Goal: Information Seeking & Learning: Learn about a topic

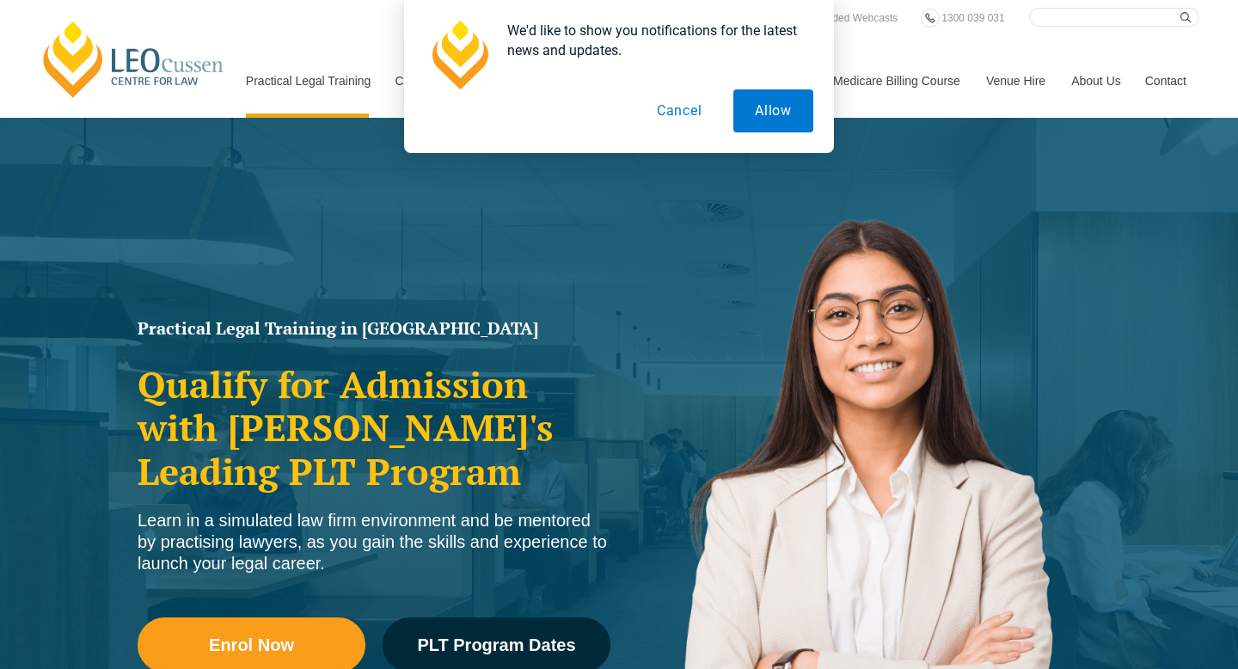
click at [671, 128] on button "Cancel" at bounding box center [679, 110] width 89 height 43
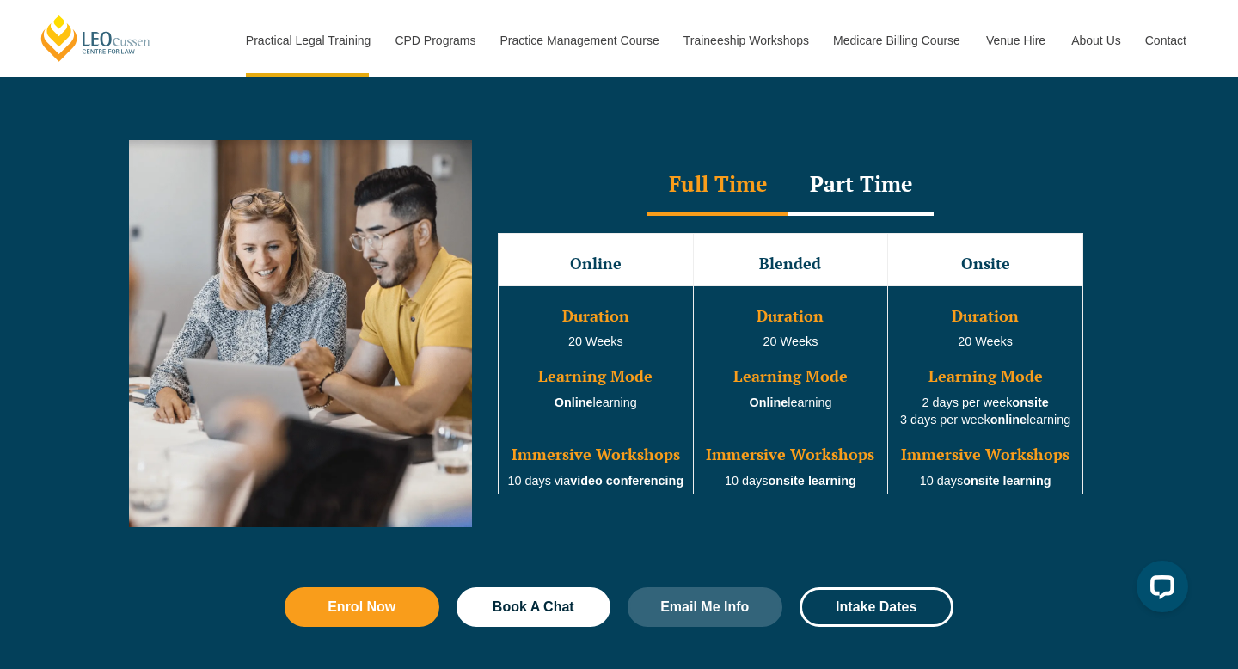
scroll to position [1548, 0]
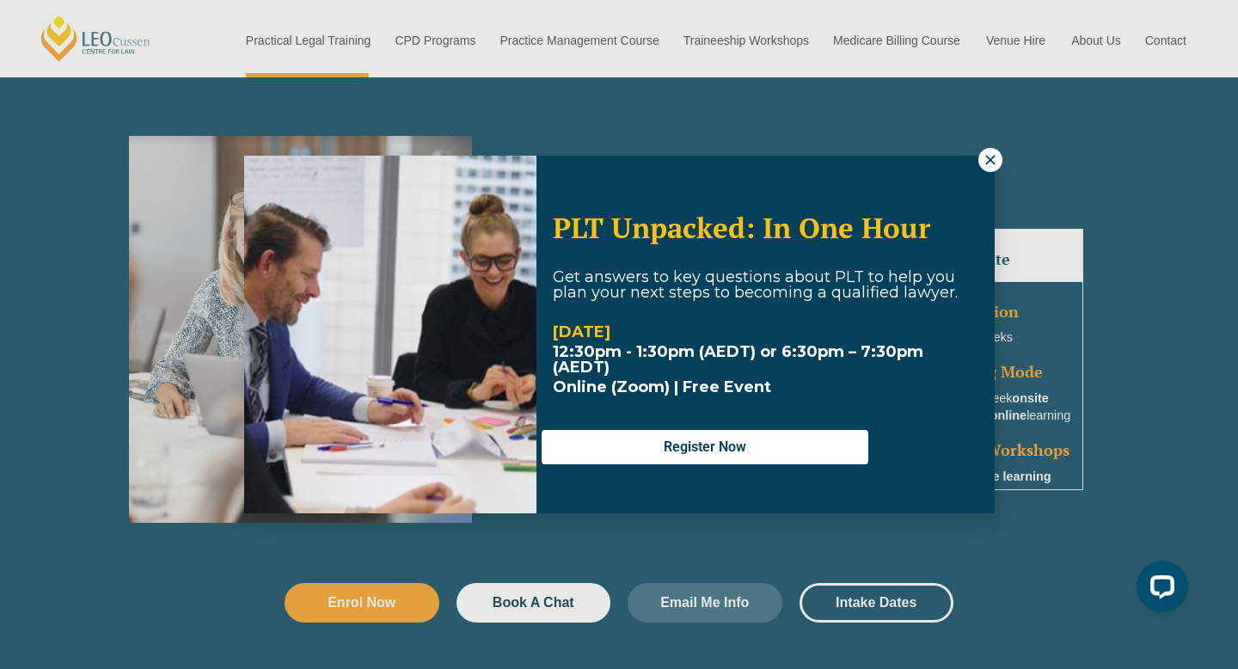
click at [983, 162] on icon at bounding box center [990, 159] width 15 height 15
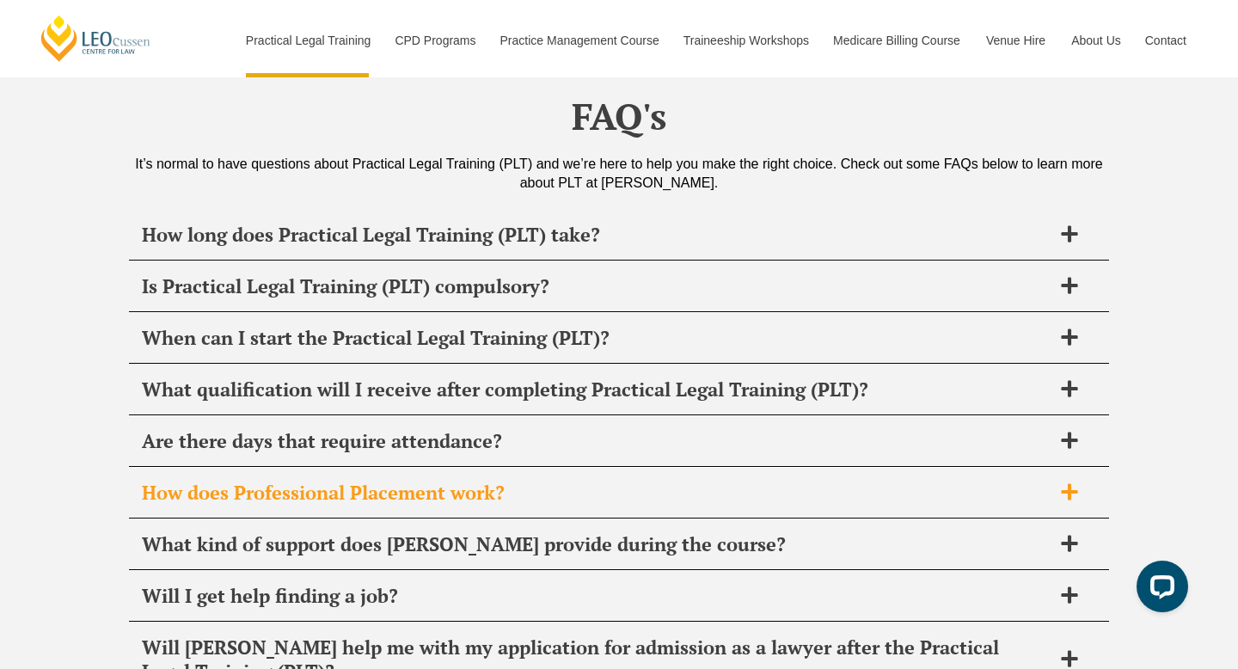
scroll to position [8236, 0]
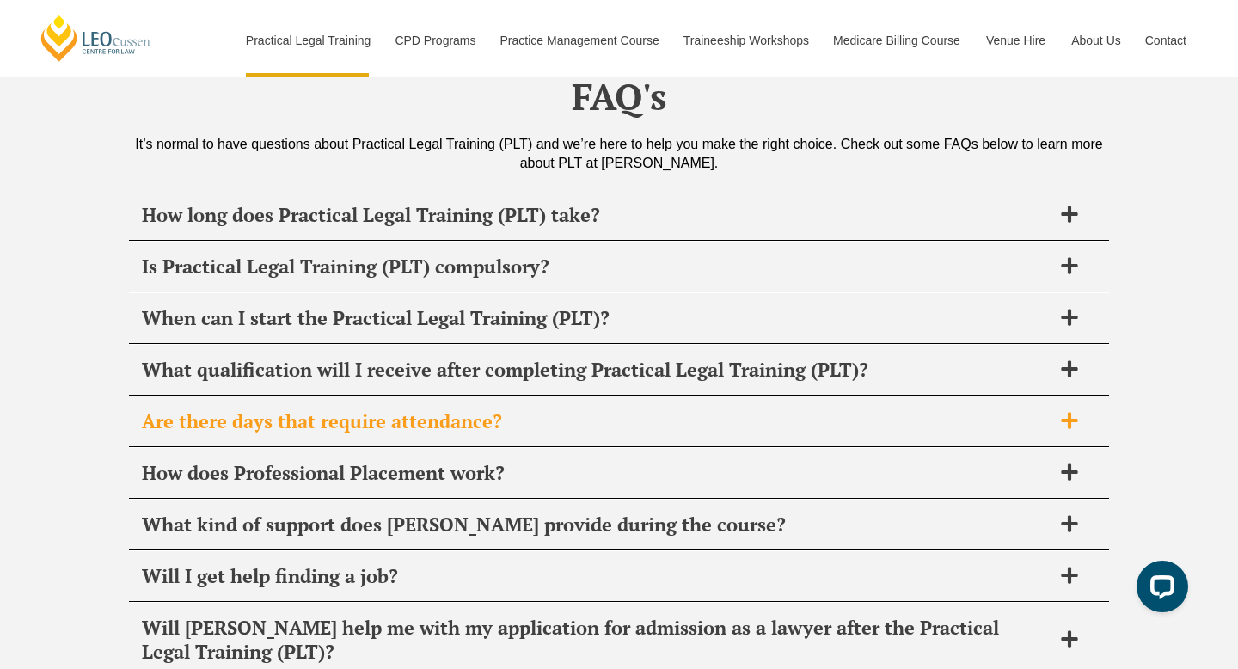
click at [161, 409] on h2 "Are there days that require attendance?" at bounding box center [597, 421] width 910 height 24
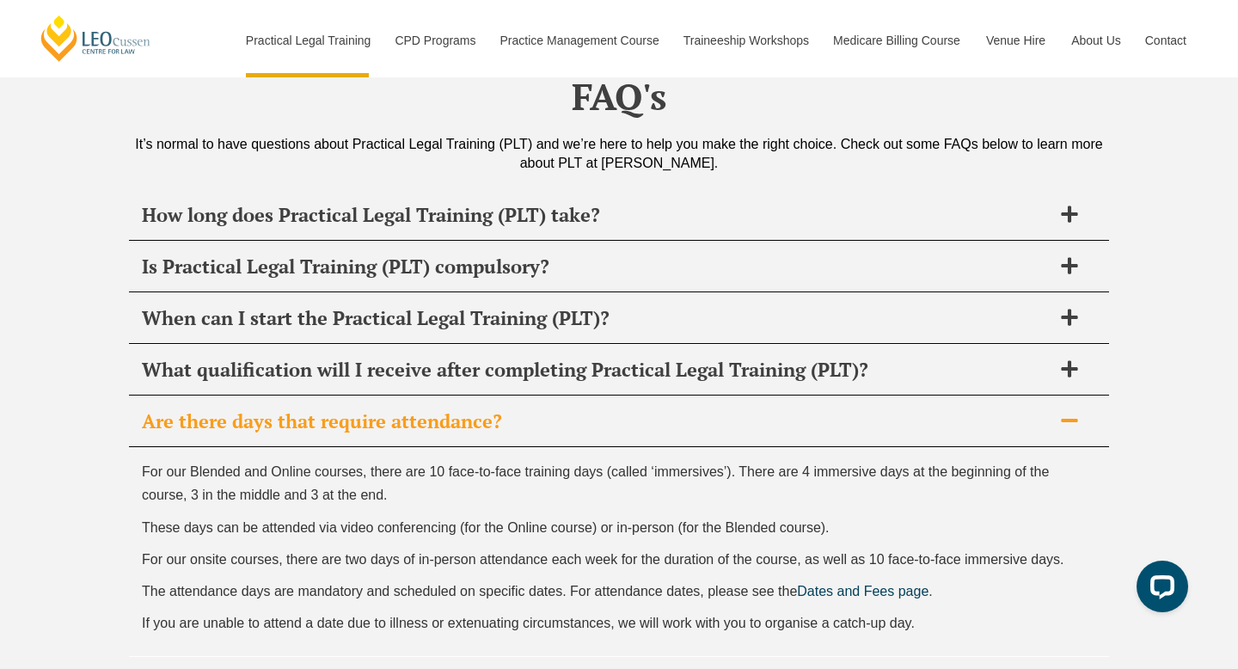
click at [166, 409] on h2 "Are there days that require attendance?" at bounding box center [597, 421] width 910 height 24
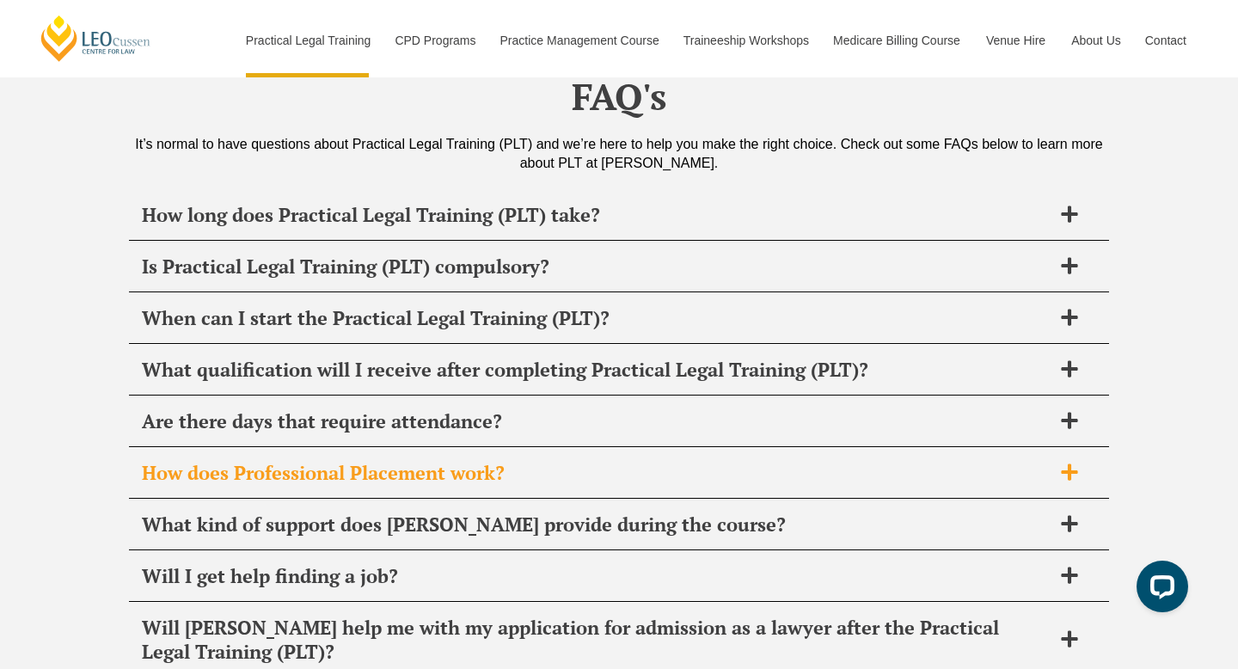
click at [148, 461] on h2 "How does Professional Placement work?" at bounding box center [597, 473] width 910 height 24
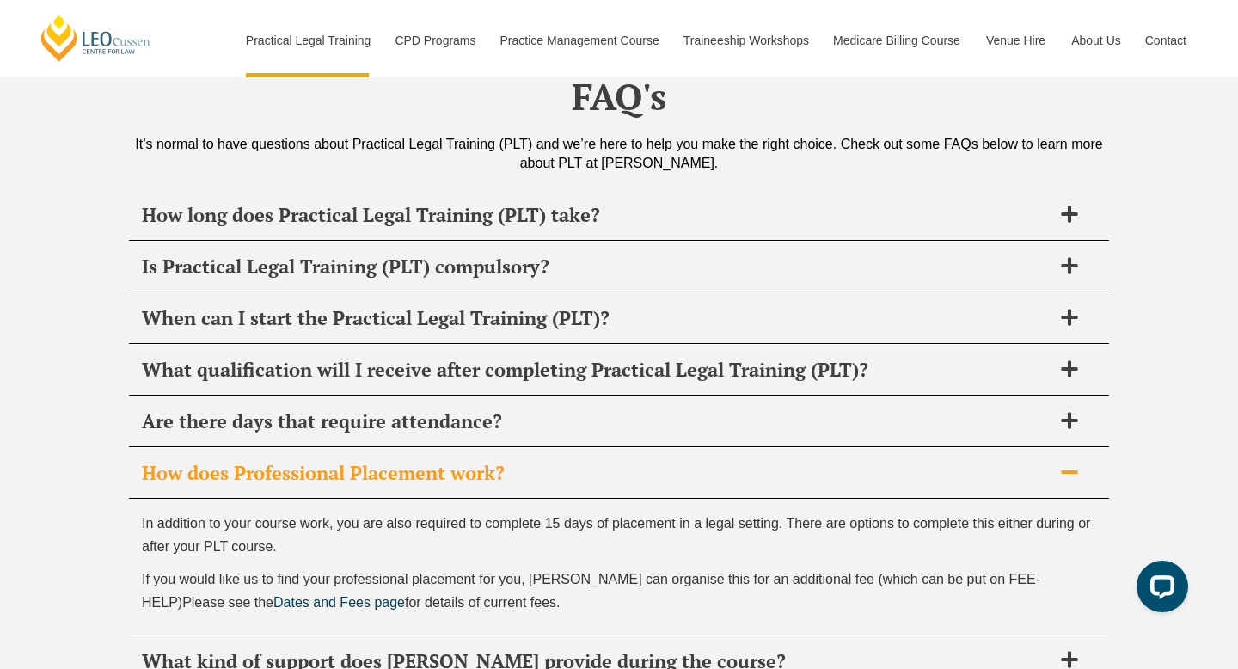
click at [148, 461] on h2 "How does Professional Placement work?" at bounding box center [597, 473] width 910 height 24
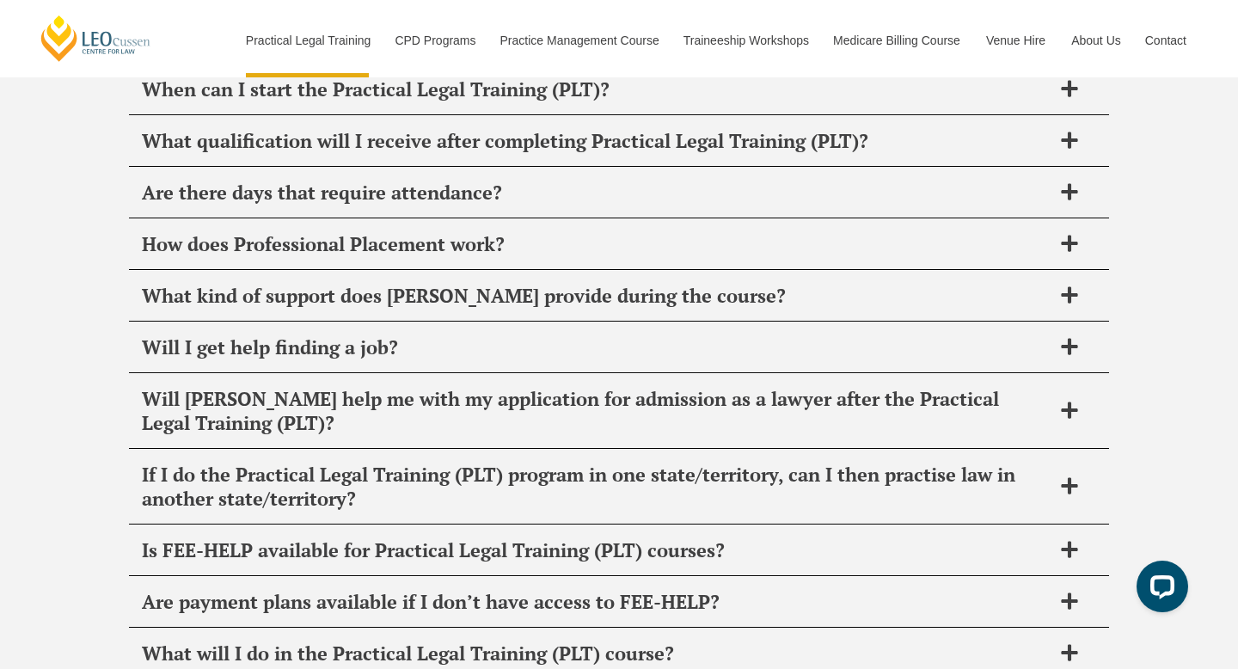
scroll to position [8470, 0]
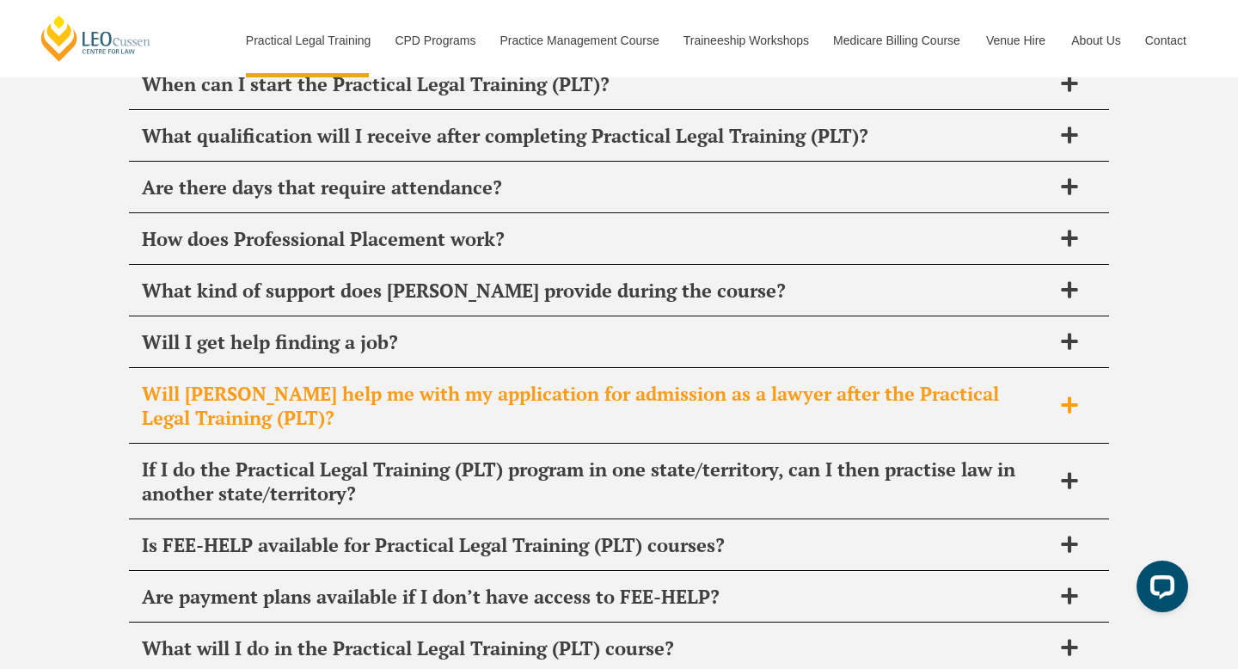
click at [156, 382] on h2 "Will [PERSON_NAME] help me with my application for admission as a lawyer after …" at bounding box center [597, 406] width 910 height 48
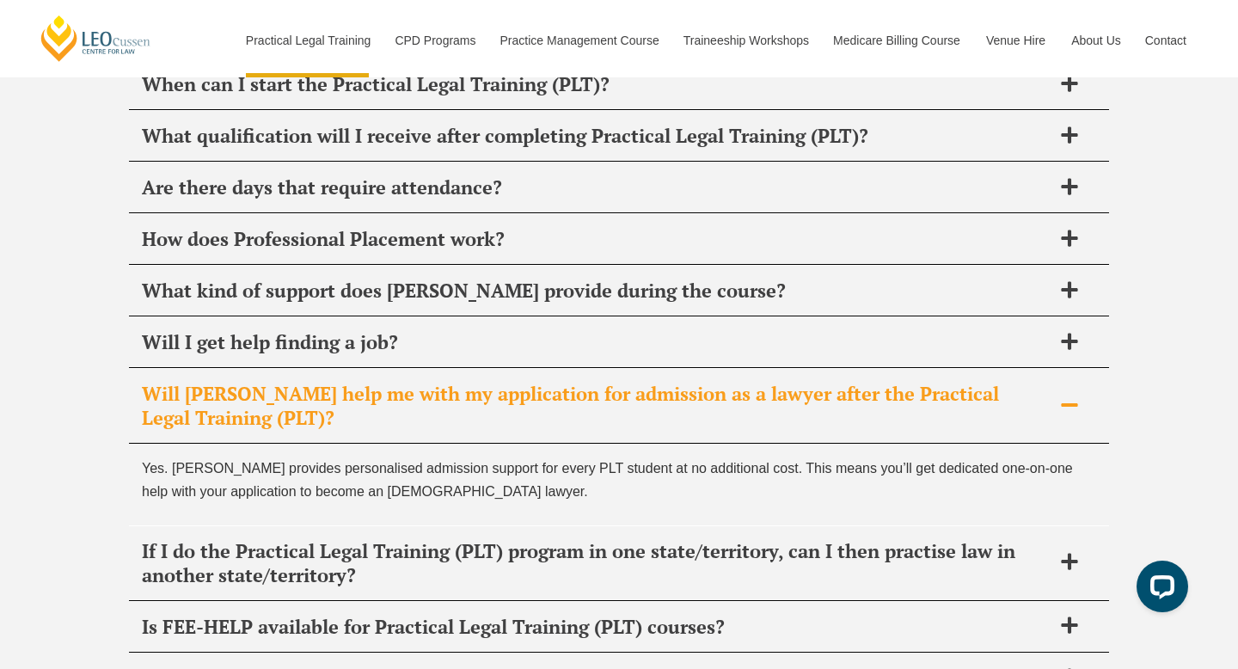
click at [162, 382] on h2 "Will [PERSON_NAME] help me with my application for admission as a lawyer after …" at bounding box center [597, 406] width 910 height 48
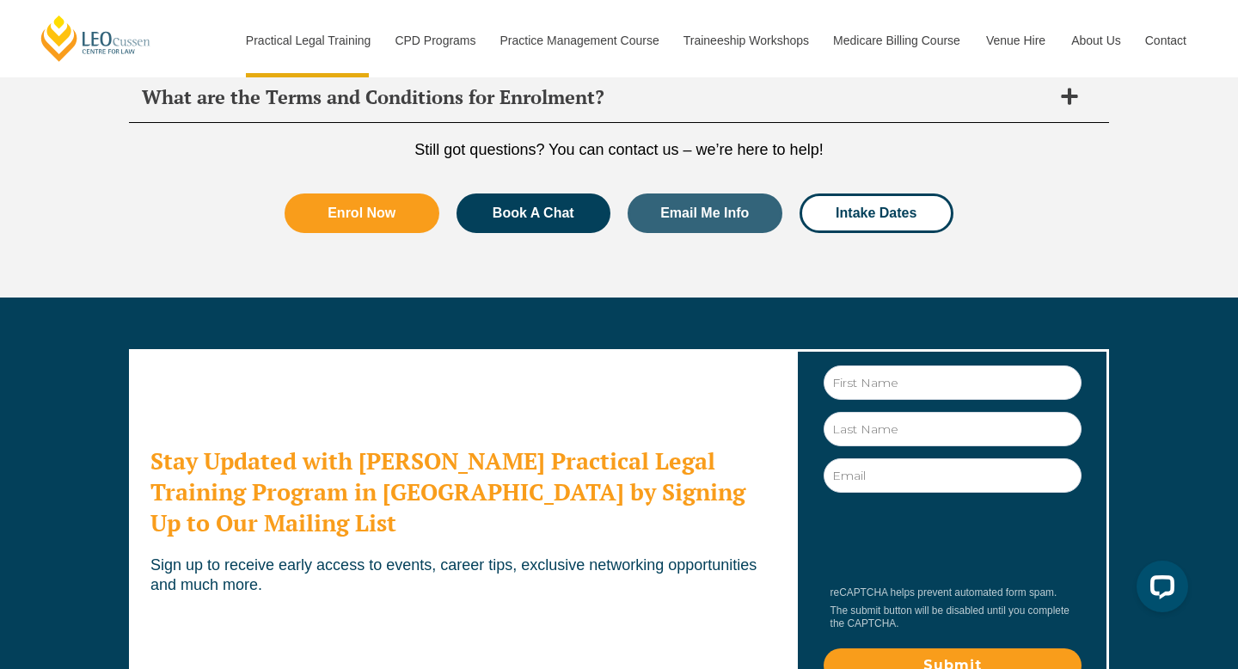
scroll to position [9537, 0]
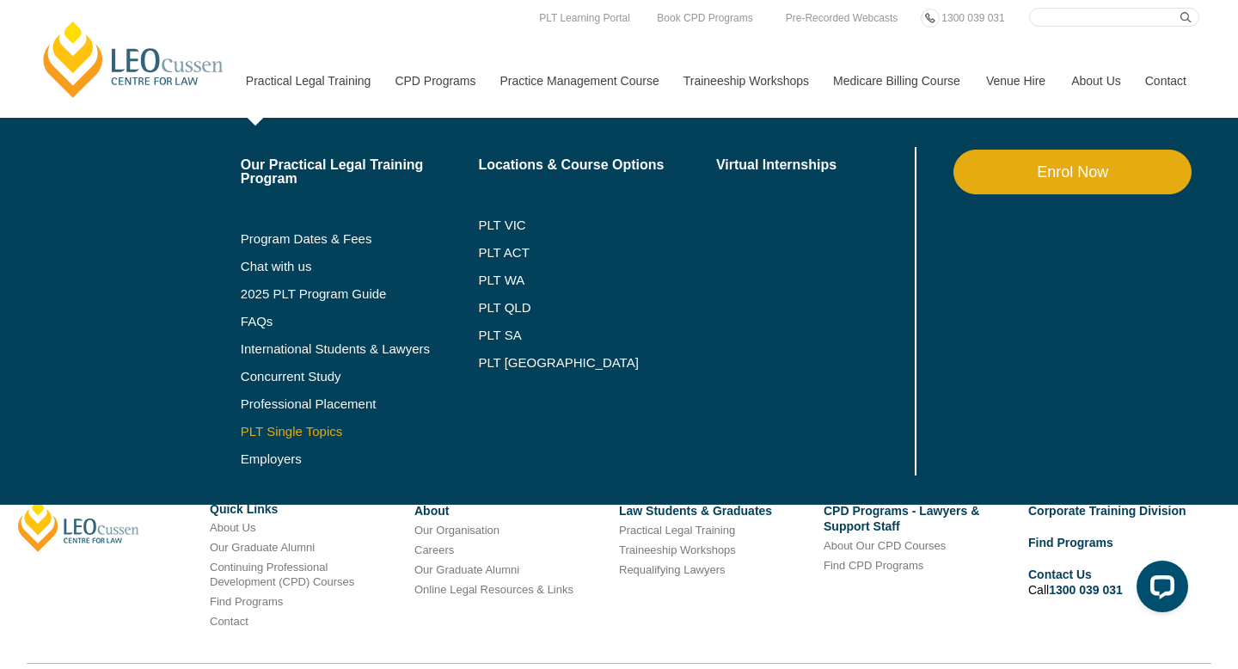
click at [265, 427] on link "PLT Single Topics" at bounding box center [360, 432] width 238 height 14
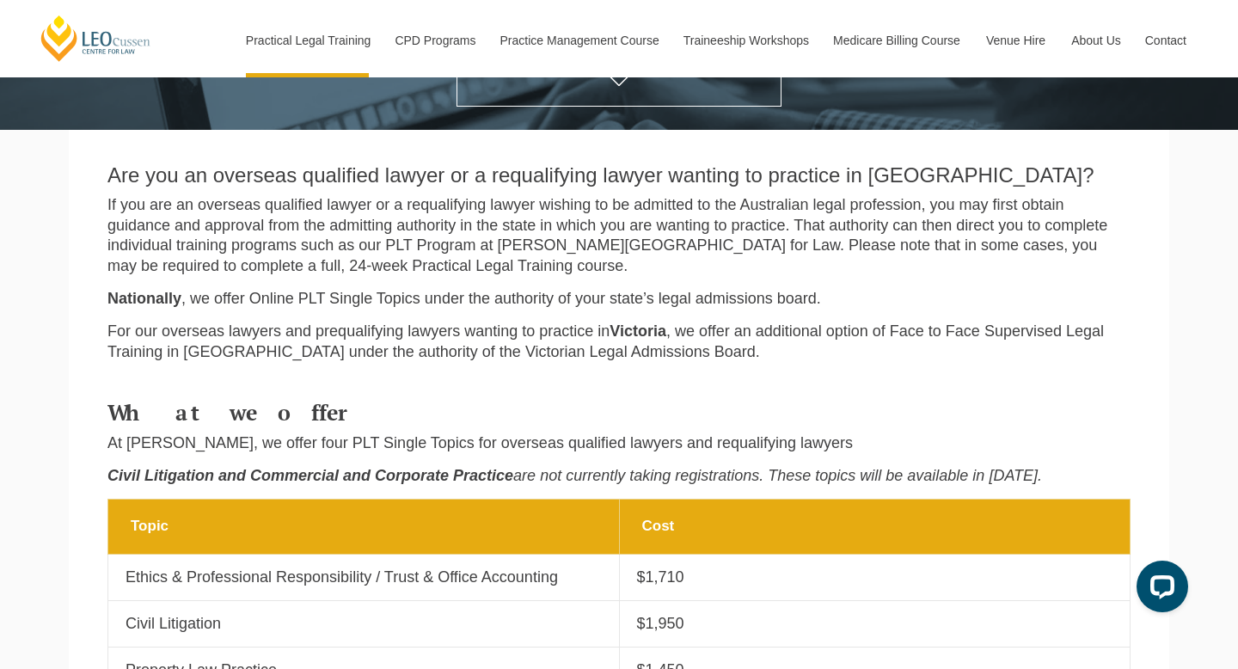
scroll to position [201, 0]
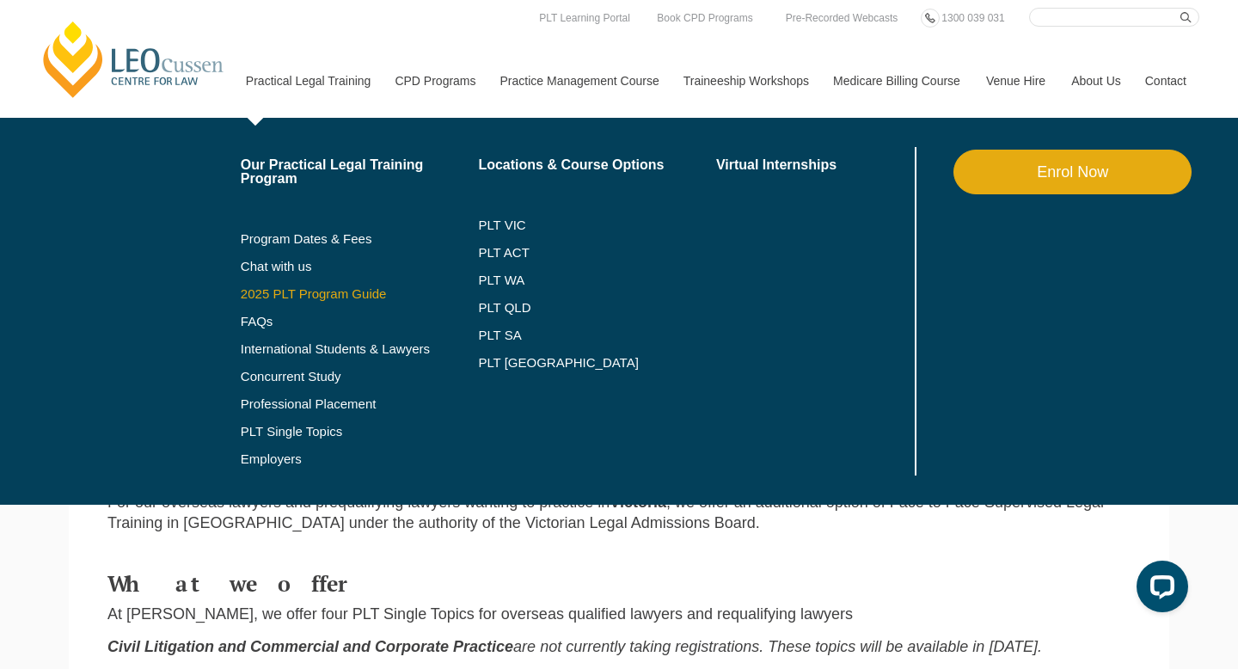
click at [256, 290] on link "2025 PLT Program Guide" at bounding box center [338, 294] width 195 height 14
